Goal: Transaction & Acquisition: Purchase product/service

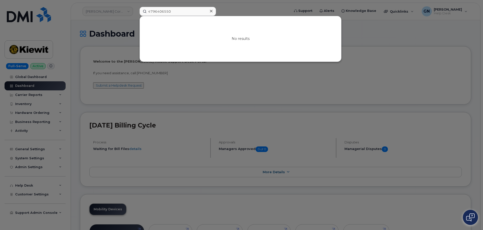
click at [208, 89] on div at bounding box center [241, 115] width 483 height 230
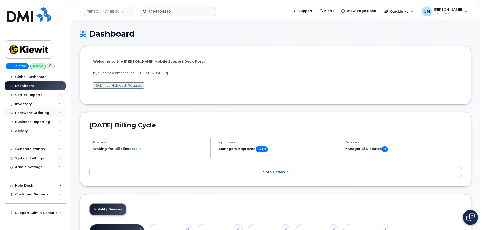
click at [43, 114] on div "Hardware Ordering" at bounding box center [32, 113] width 34 height 4
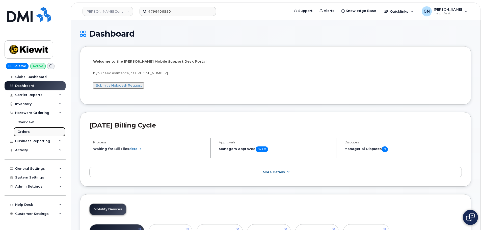
click at [30, 132] on link "Orders" at bounding box center [39, 132] width 52 height 10
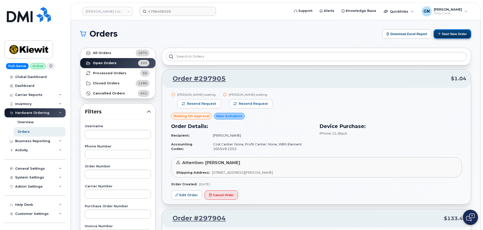
click at [463, 37] on button "Start New Order" at bounding box center [453, 33] width 38 height 9
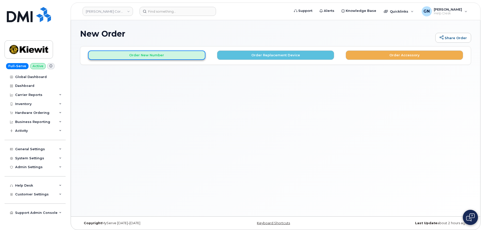
click at [151, 56] on button "Order New Number" at bounding box center [146, 55] width 117 height 9
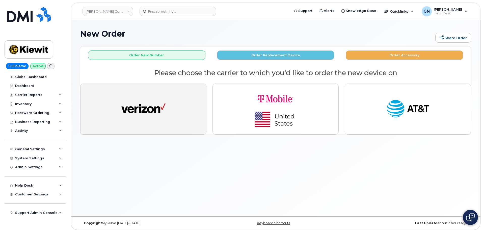
click at [174, 105] on button "button" at bounding box center [143, 109] width 126 height 51
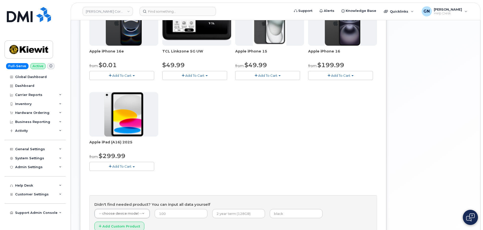
scroll to position [101, 0]
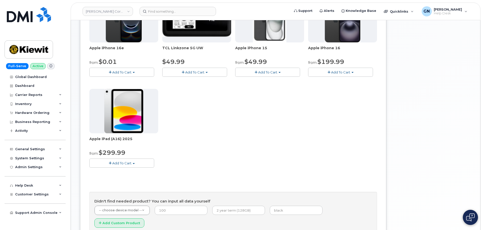
click at [127, 163] on span "Add To Cart" at bounding box center [121, 163] width 19 height 4
click at [125, 173] on link "$299.99 - 2 Year Activation (128GB)" at bounding box center [126, 173] width 70 height 6
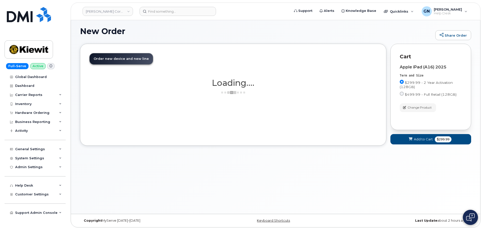
scroll to position [43, 0]
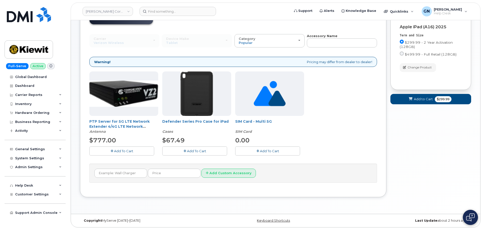
click at [181, 149] on button "Add To Cart" at bounding box center [194, 151] width 65 height 9
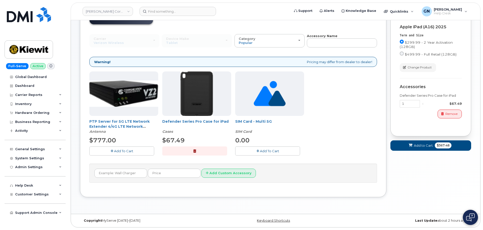
click at [259, 150] on button "Add To Cart" at bounding box center [267, 151] width 65 height 9
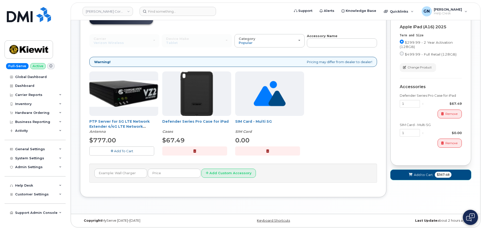
click at [409, 176] on span at bounding box center [411, 175] width 5 height 5
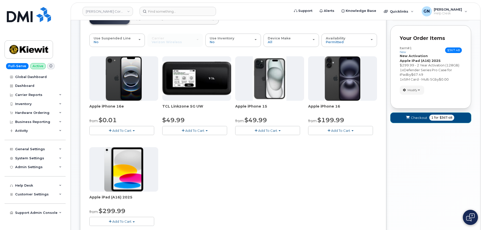
click at [428, 120] on button "Checkout 1 for $367.48" at bounding box center [431, 118] width 81 height 10
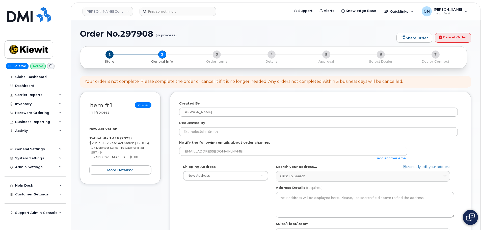
select select
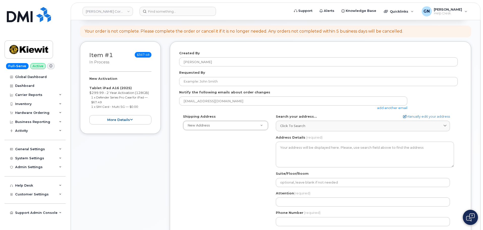
scroll to position [51, 0]
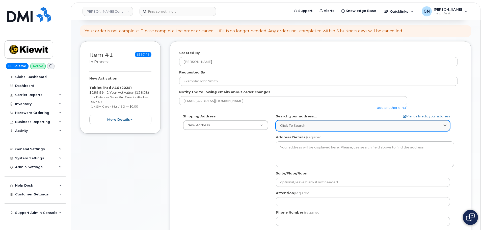
click at [285, 126] on span "Click to search" at bounding box center [292, 125] width 25 height 5
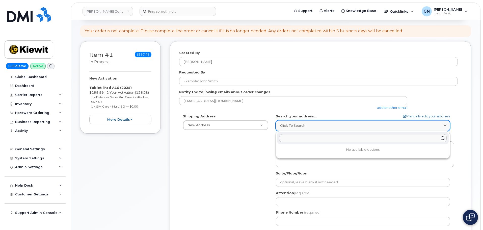
paste input "[STREET_ADDRESS]"
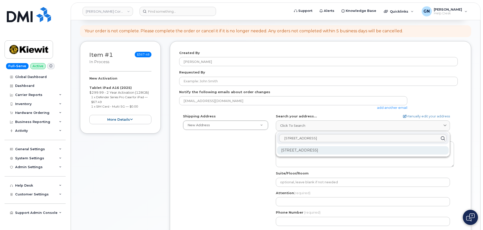
type input "[STREET_ADDRESS]"
click at [344, 152] on div "[STREET_ADDRESS]" at bounding box center [363, 150] width 172 height 8
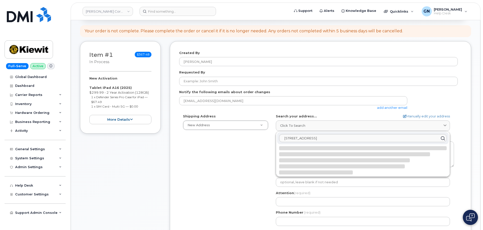
select select
type textarea "8501 W Dodge Rd OMAHA NE 68114-3403 UNITED STATES"
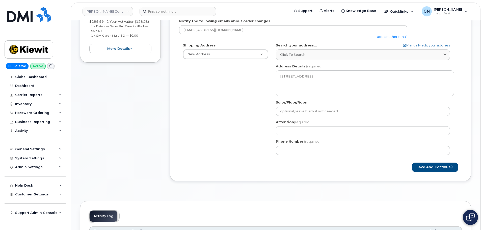
scroll to position [126, 0]
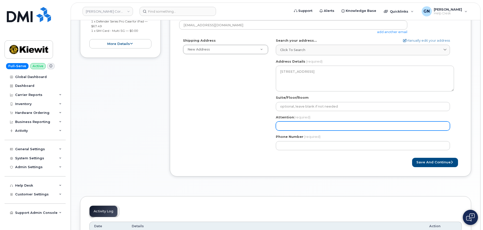
click at [288, 125] on input "Attention (required)" at bounding box center [363, 126] width 174 height 9
paste input "[PERSON_NAME]"
select select
type input "[PERSON_NAME]"
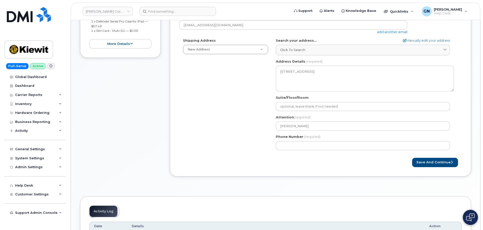
click at [239, 121] on div "Shipping Address New Address New Address 37979 County Road 1710 4412 farnam st …" at bounding box center [318, 96] width 279 height 116
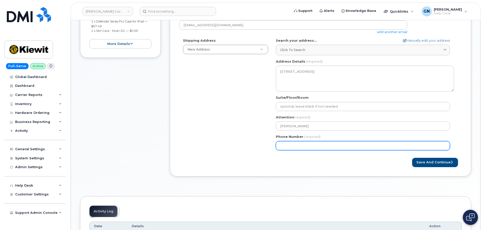
click at [313, 146] on input "Phone Number" at bounding box center [363, 145] width 174 height 9
paste input "5313019729"
select select
type input "5313019729"
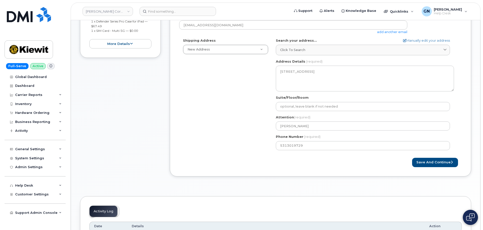
click at [254, 140] on div "Shipping Address New Address New Address 37979 County Road 1710 4412 farnam st …" at bounding box center [318, 96] width 279 height 116
click at [425, 163] on button "Save and Continue" at bounding box center [436, 162] width 46 height 9
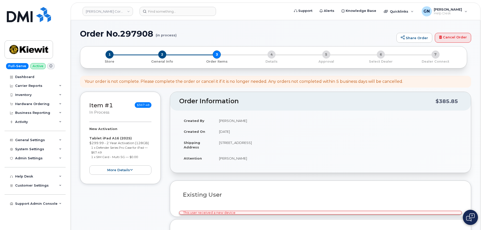
select select
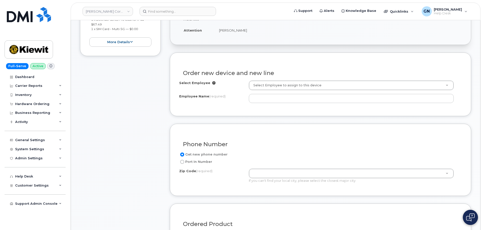
scroll to position [126, 0]
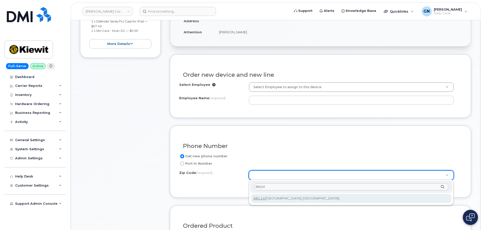
type input "68114"
type input "68114 (Omaha, NE)"
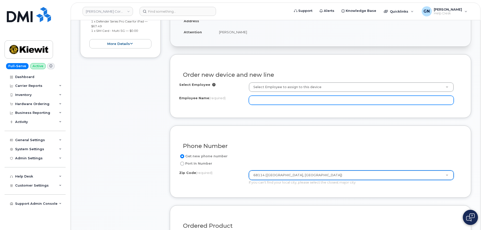
click at [286, 98] on input "Employee Name (required)" at bounding box center [351, 100] width 205 height 9
paste input "[PERSON_NAME]"
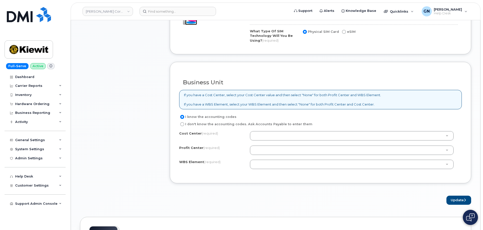
scroll to position [354, 0]
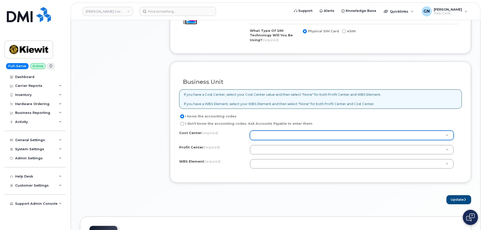
type input "[PERSON_NAME]"
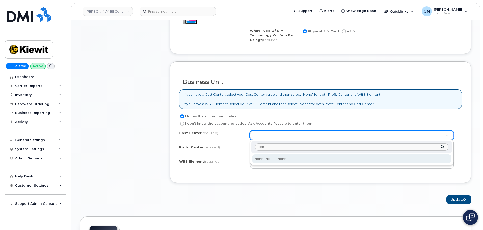
type input "none"
type input "None"
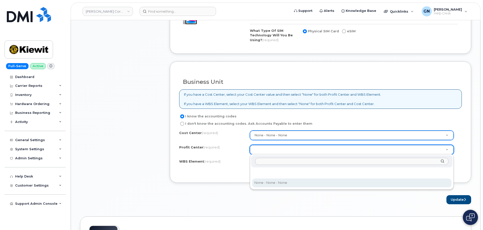
select select "None"
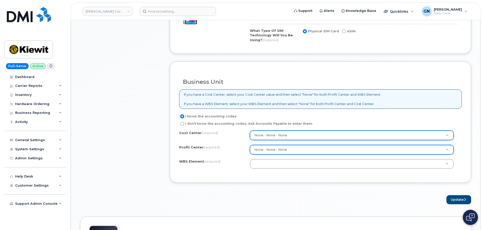
paste input "105282.1075"
type input "105282.1075"
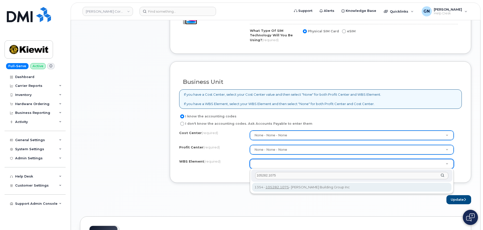
type input "105282.1075"
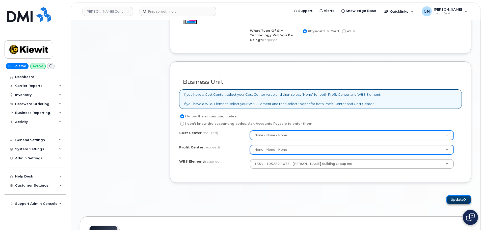
click at [461, 200] on button "Update" at bounding box center [459, 199] width 25 height 9
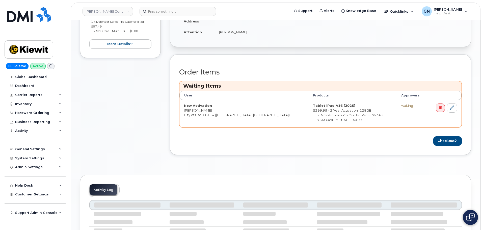
scroll to position [152, 0]
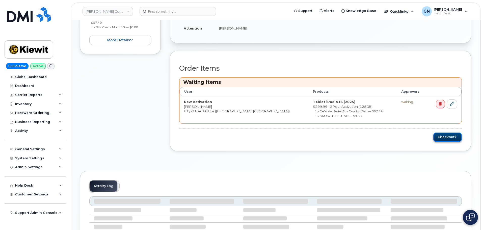
click at [446, 137] on button "Checkout" at bounding box center [448, 137] width 29 height 9
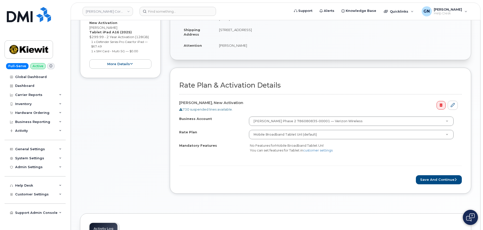
scroll to position [101, 0]
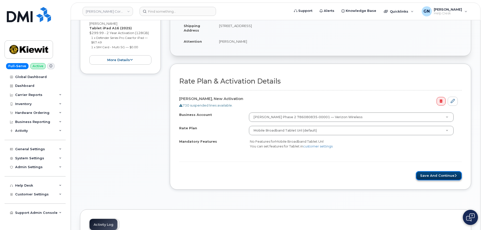
click at [430, 176] on button "Save and Continue" at bounding box center [439, 175] width 46 height 9
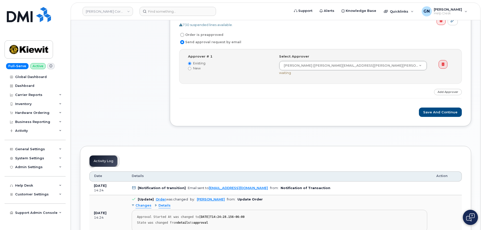
scroll to position [177, 0]
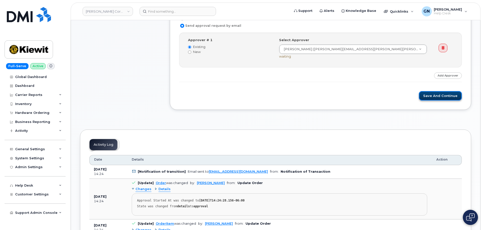
click at [432, 97] on button "Save and Continue" at bounding box center [440, 95] width 43 height 9
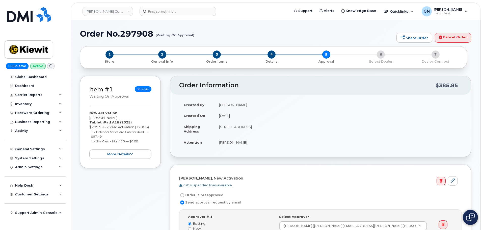
click at [138, 34] on h1 "Order No.297908 (Waiting On Approval)" at bounding box center [237, 33] width 314 height 9
copy h1 "297908"
